Goal: Task Accomplishment & Management: Use online tool/utility

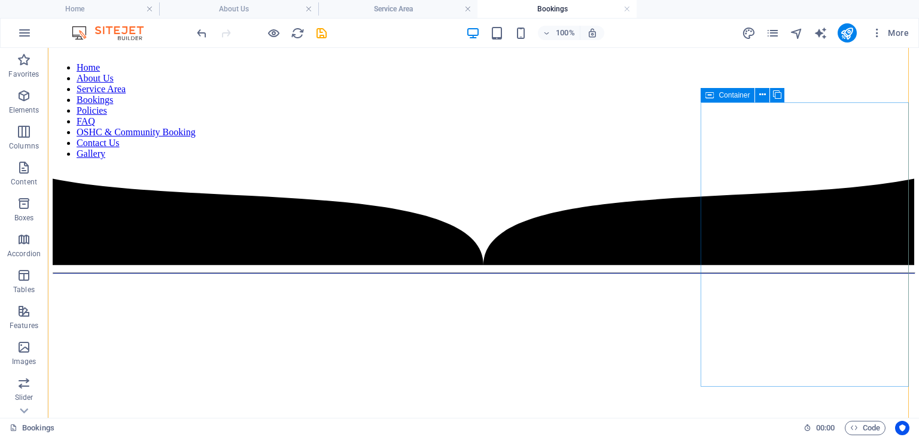
scroll to position [120, 0]
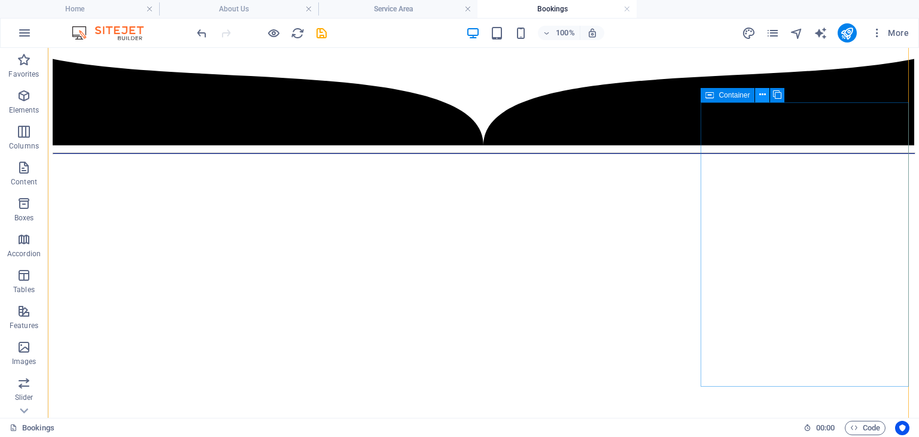
click at [762, 96] on icon at bounding box center [762, 95] width 7 height 13
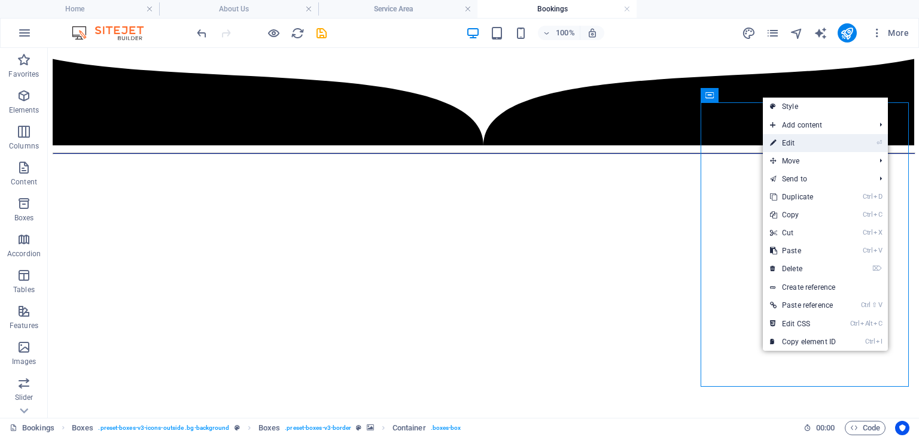
click at [783, 144] on link "⏎ Edit" at bounding box center [803, 143] width 80 height 18
select select "%"
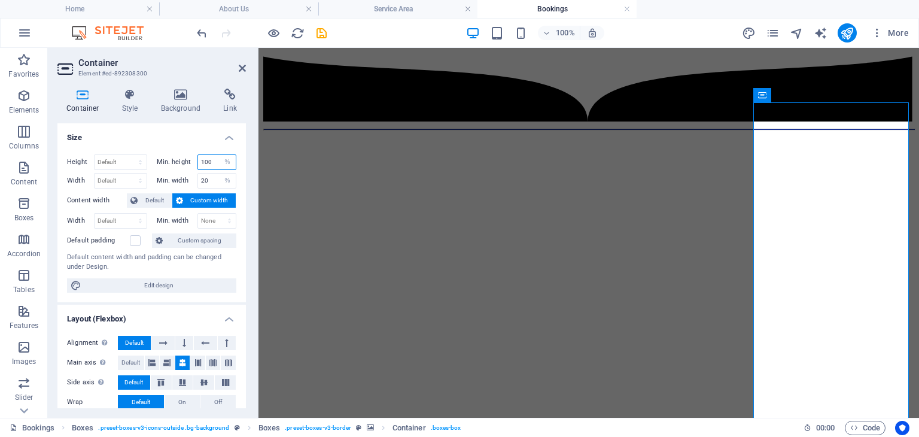
drag, startPoint x: 216, startPoint y: 163, endPoint x: 189, endPoint y: 153, distance: 28.8
click at [189, 153] on div "Height Default px rem % vh vw Min. height 100 None px rem % vh vw Width Default…" at bounding box center [151, 223] width 188 height 157
type input "300"
click at [184, 137] on h4 "Size" at bounding box center [151, 134] width 188 height 22
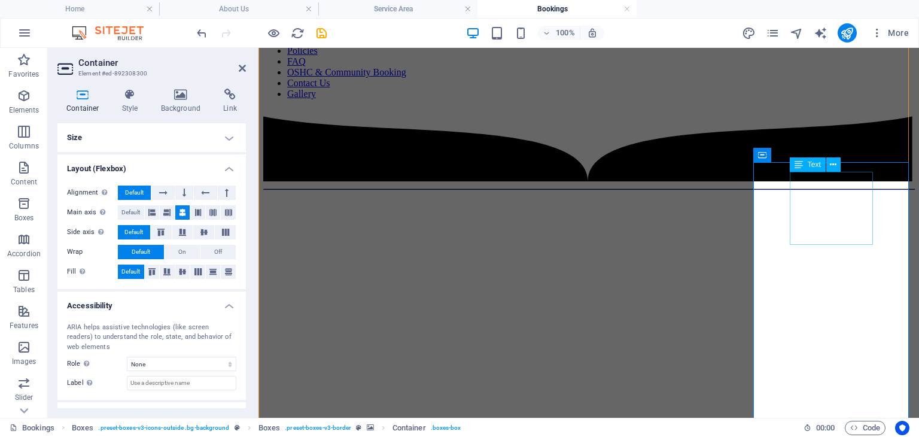
scroll to position [0, 0]
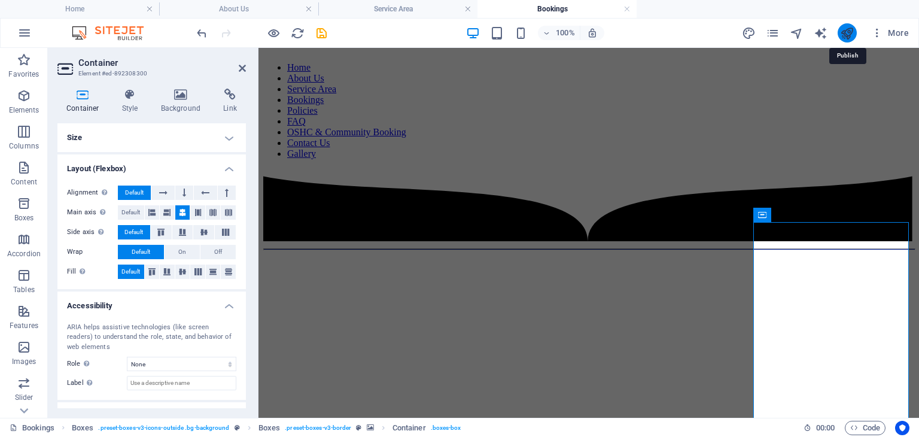
click at [848, 29] on icon "publish" at bounding box center [847, 33] width 14 height 14
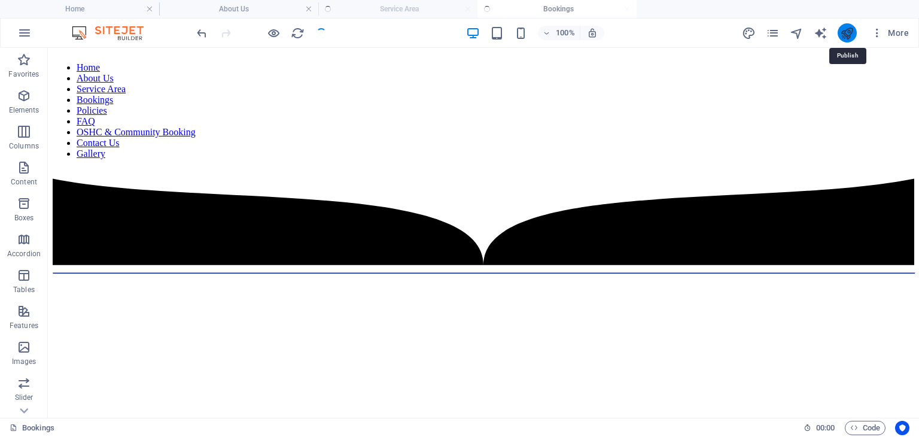
click at [846, 32] on icon "publish" at bounding box center [847, 33] width 14 height 14
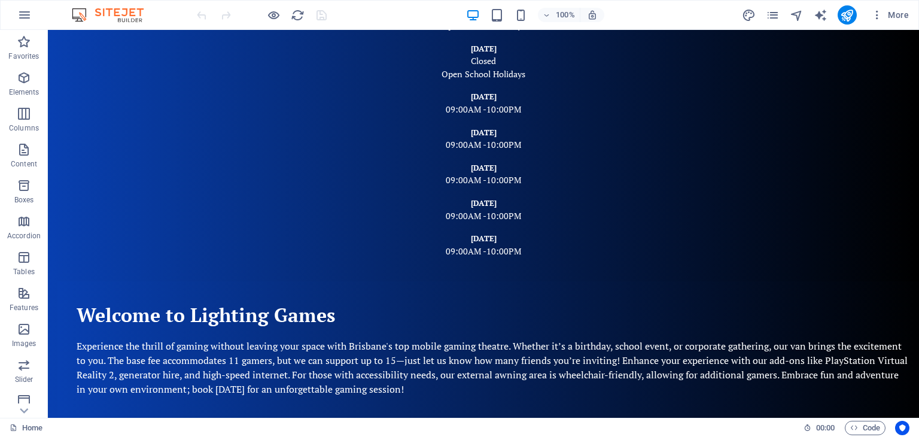
scroll to position [133, 0]
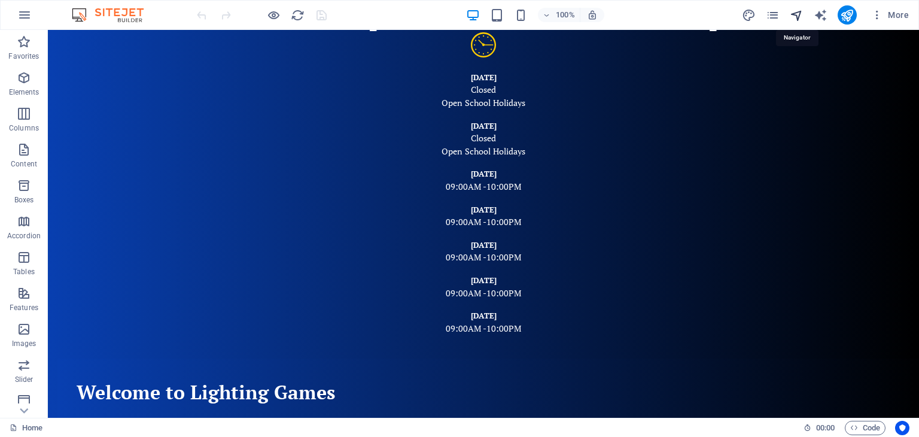
click at [800, 14] on icon "navigator" at bounding box center [797, 15] width 14 height 14
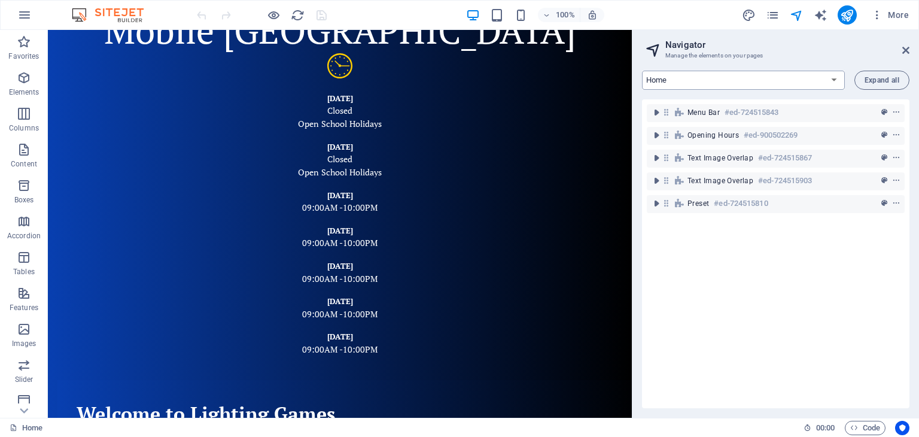
click at [696, 82] on select "Home About Us Service Area Bookings Policies FAQ OSHC & Community Booking Conta…" at bounding box center [743, 80] width 203 height 19
select select "14075859-en"
click at [642, 71] on select "Home About Us Service Area Bookings Policies FAQ OSHC & Community Booking Conta…" at bounding box center [743, 80] width 203 height 19
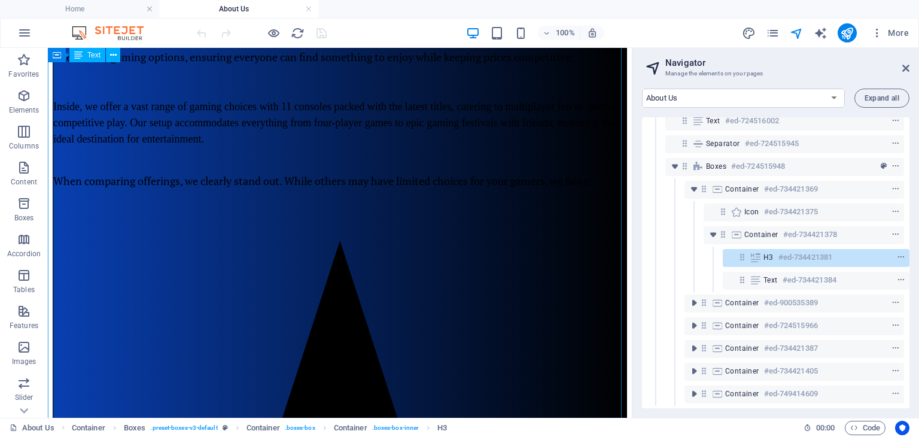
scroll to position [351, 0]
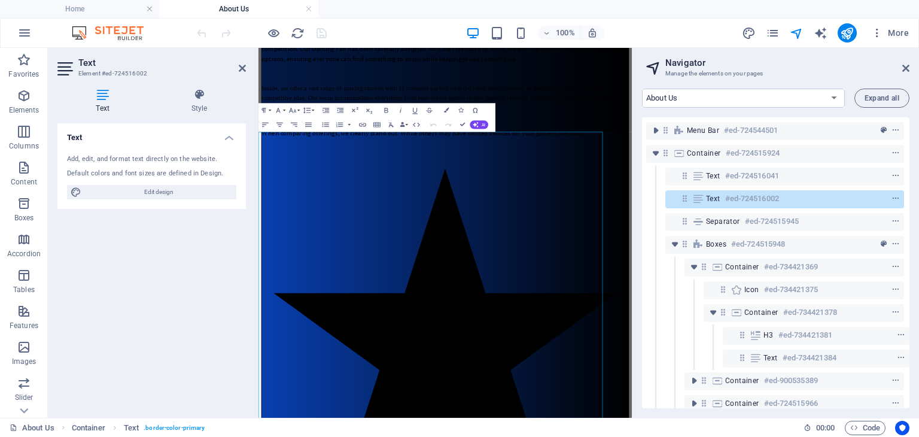
scroll to position [0, 0]
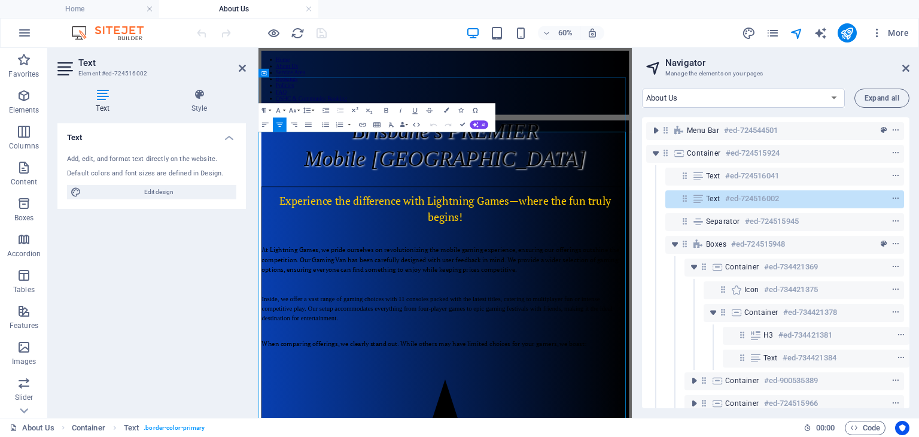
click at [905, 65] on icon at bounding box center [905, 68] width 7 height 10
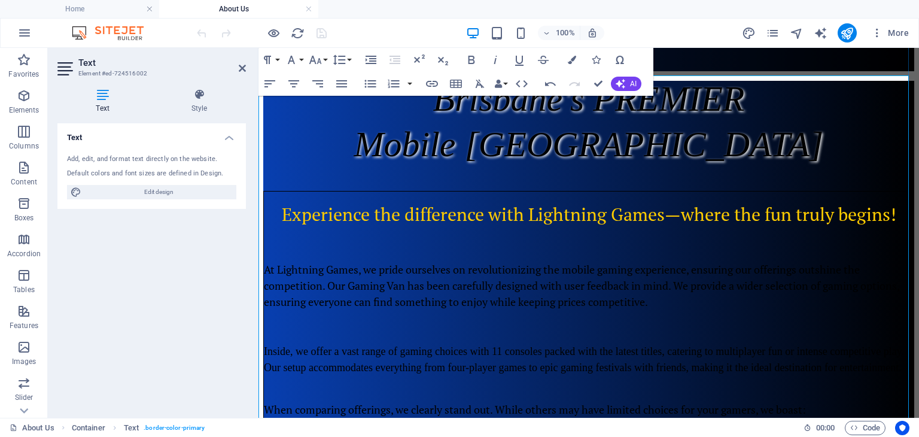
scroll to position [120, 0]
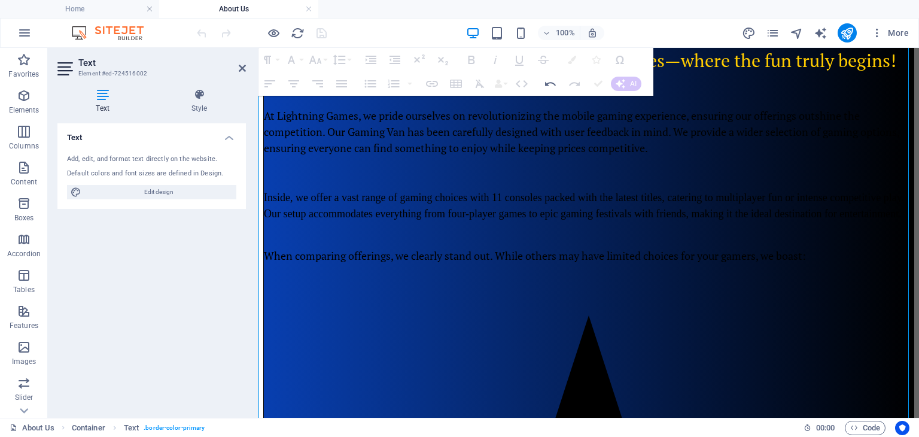
scroll to position [239, 0]
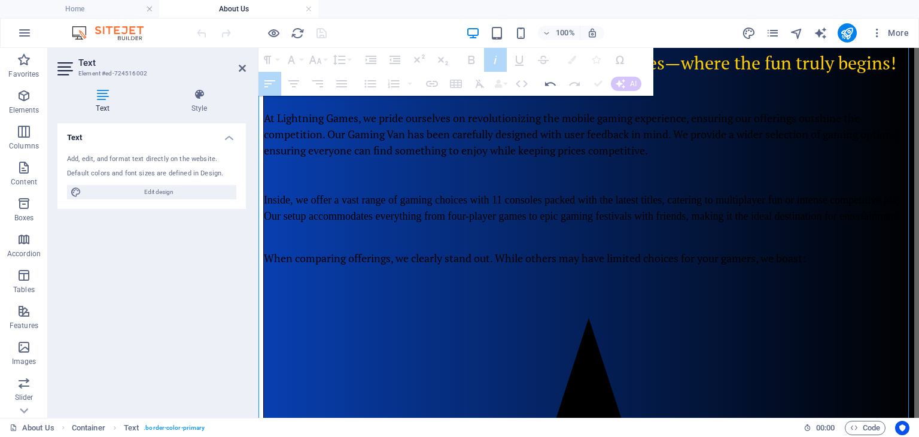
drag, startPoint x: 349, startPoint y: 242, endPoint x: 320, endPoint y: 244, distance: 30.0
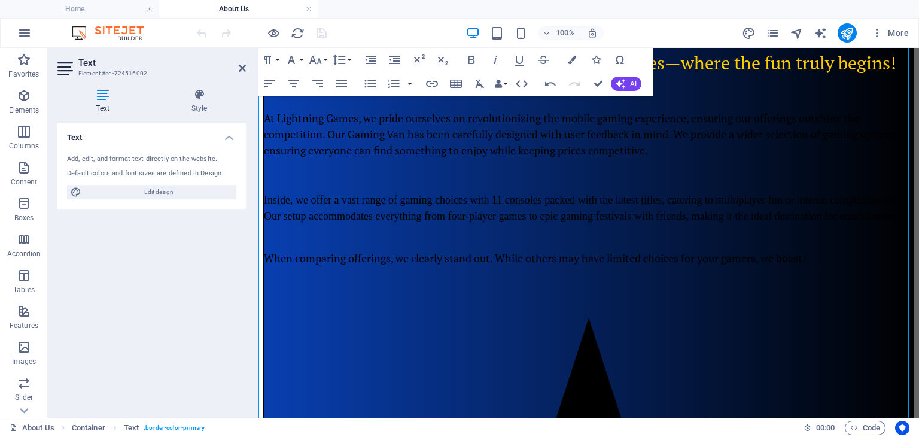
scroll to position [554, 0]
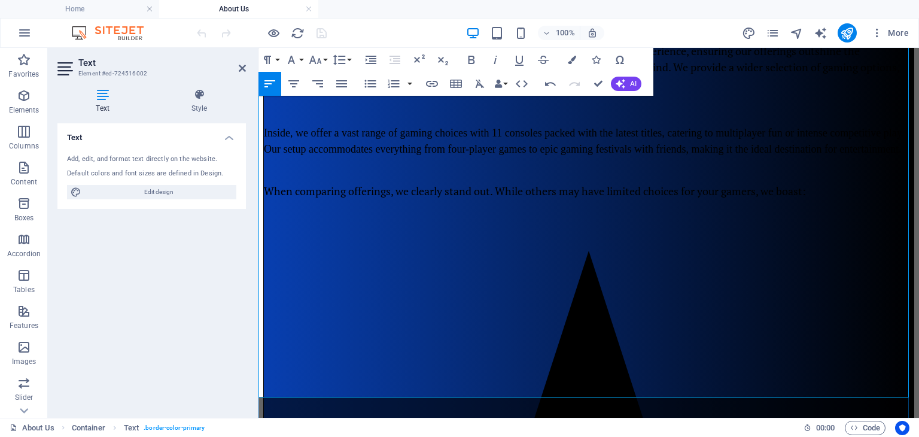
scroll to position [254, 0]
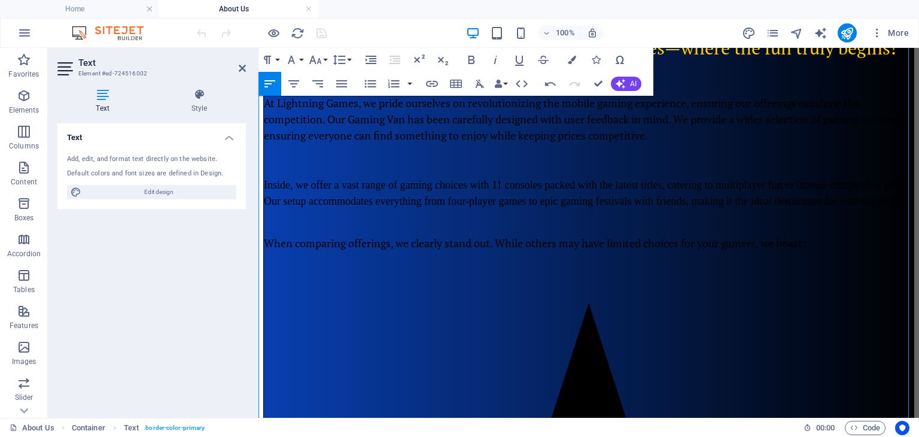
drag, startPoint x: 259, startPoint y: 209, endPoint x: 269, endPoint y: 206, distance: 10.6
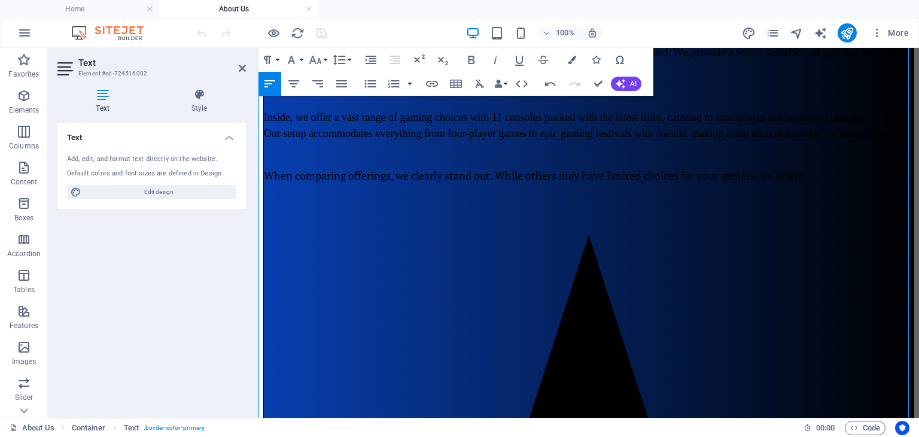
scroll to position [314, 0]
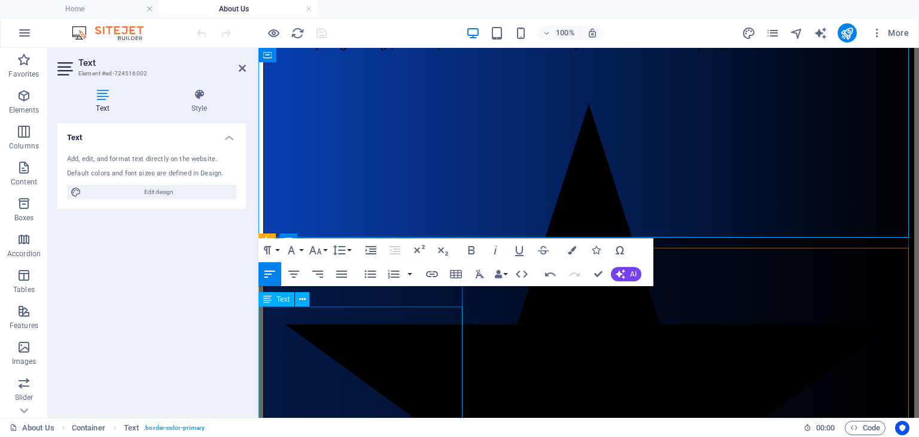
scroll to position [434, 0]
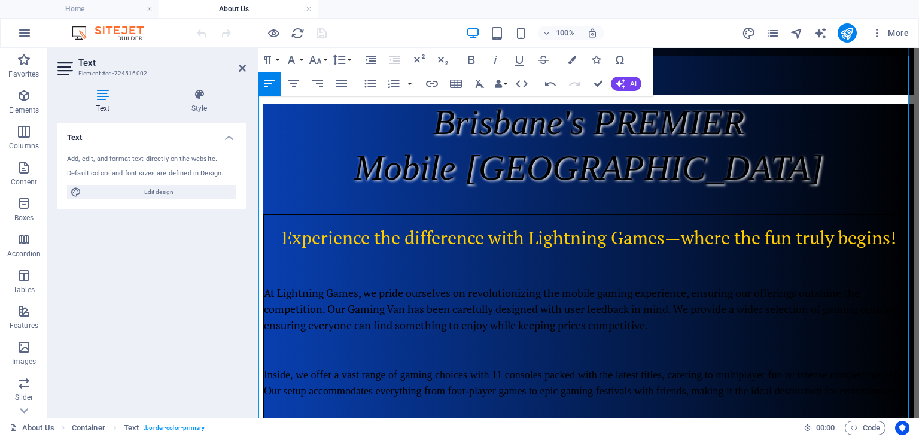
scroll to position [0, 0]
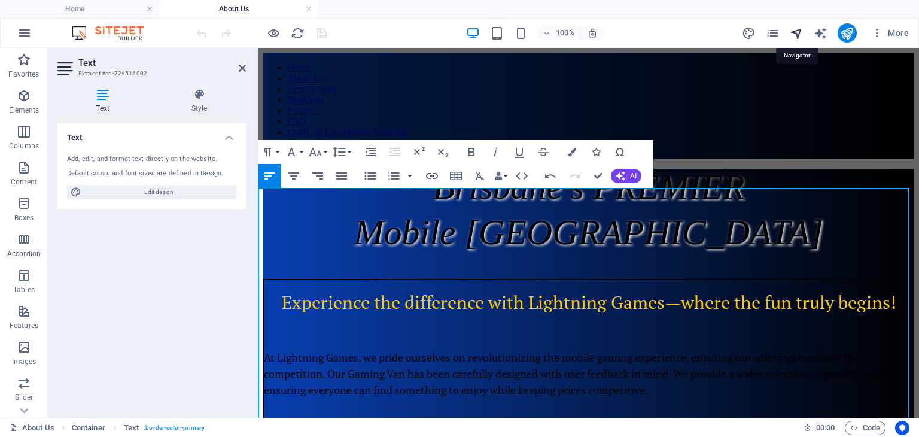
click at [796, 32] on icon "navigator" at bounding box center [797, 33] width 14 height 14
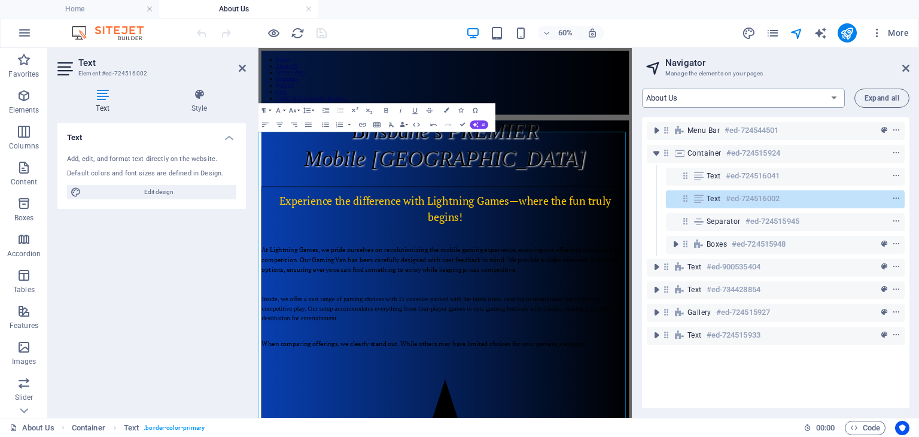
click at [695, 96] on select "Home About Us Service Area Bookings Policies FAQ OSHC & Community Booking Conta…" at bounding box center [743, 98] width 203 height 19
select select "14075862-en"
click at [642, 89] on select "Home About Us Service Area Bookings Policies FAQ OSHC & Community Booking Conta…" at bounding box center [743, 98] width 203 height 19
